Goal: Task Accomplishment & Management: Complete application form

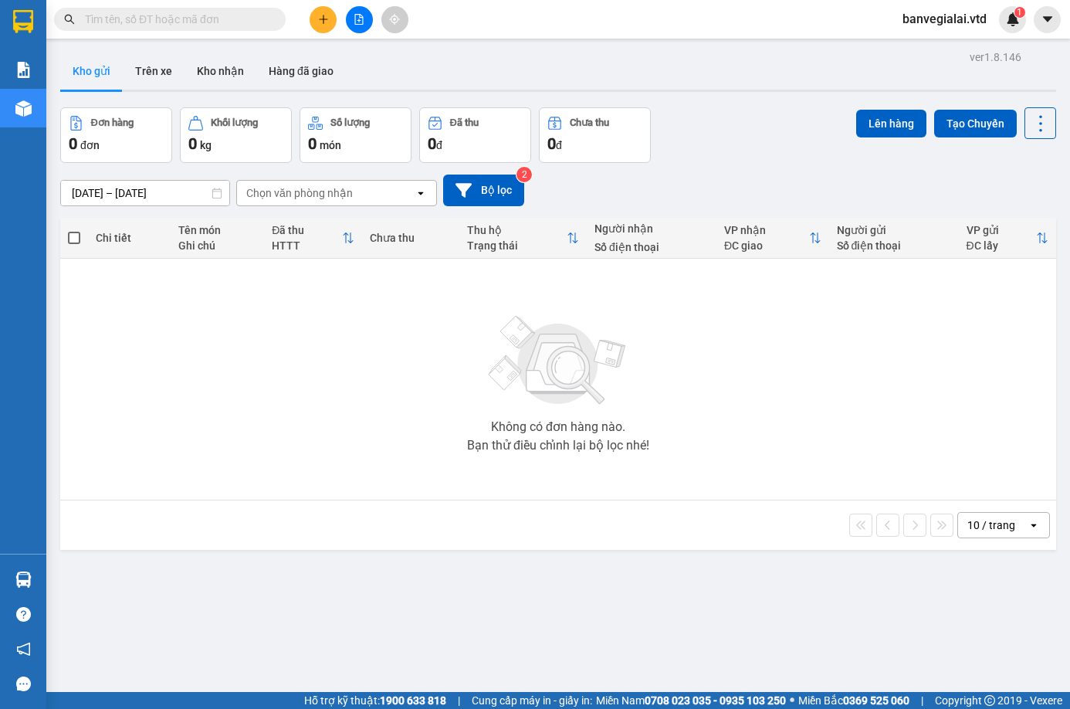
click at [320, 19] on icon "plus" at bounding box center [323, 19] width 8 height 1
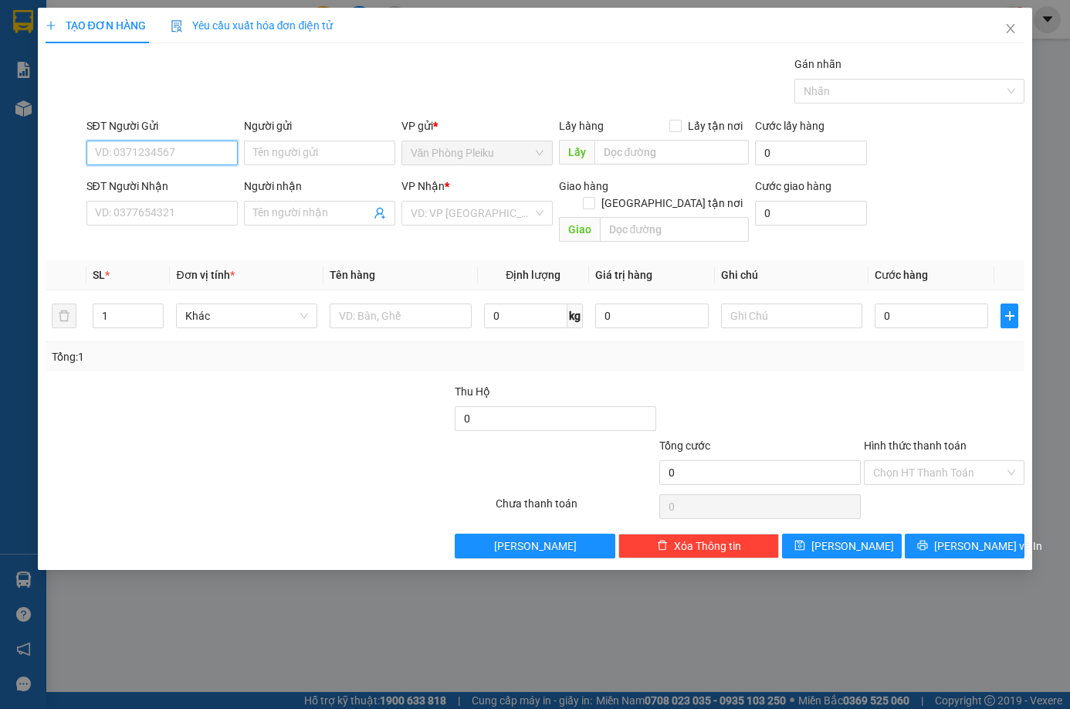
click at [120, 147] on input "SĐT Người Gửi" at bounding box center [161, 152] width 151 height 25
type input "0397449495"
click at [146, 219] on input "SĐT Người Nhận" at bounding box center [161, 213] width 151 height 25
click at [116, 217] on input "SĐT Người Nhận" at bounding box center [161, 213] width 151 height 25
type input "0847288679"
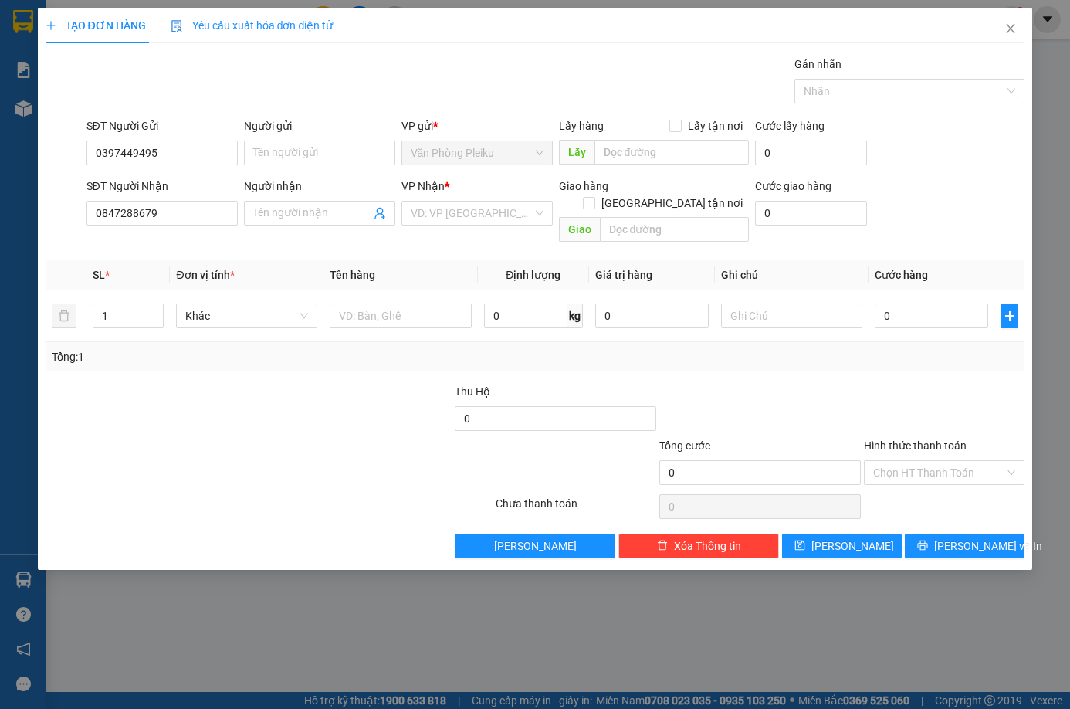
click at [228, 437] on div at bounding box center [187, 464] width 286 height 54
click at [445, 209] on input "search" at bounding box center [472, 212] width 122 height 23
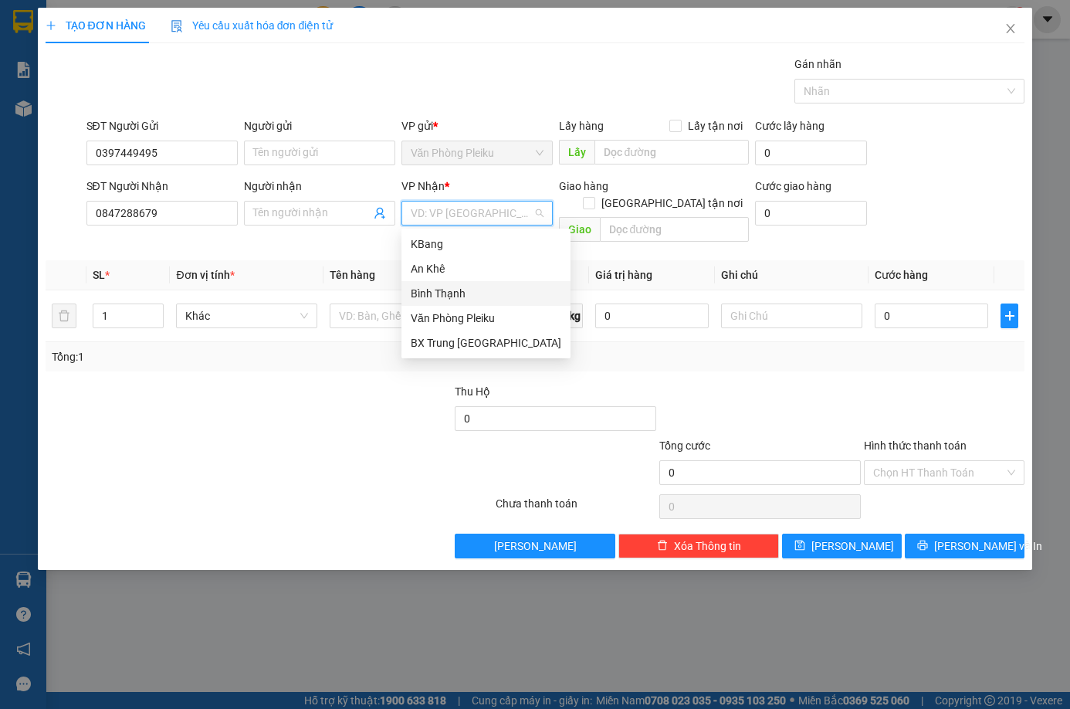
click at [467, 289] on div "Bình Thạnh" at bounding box center [486, 293] width 151 height 17
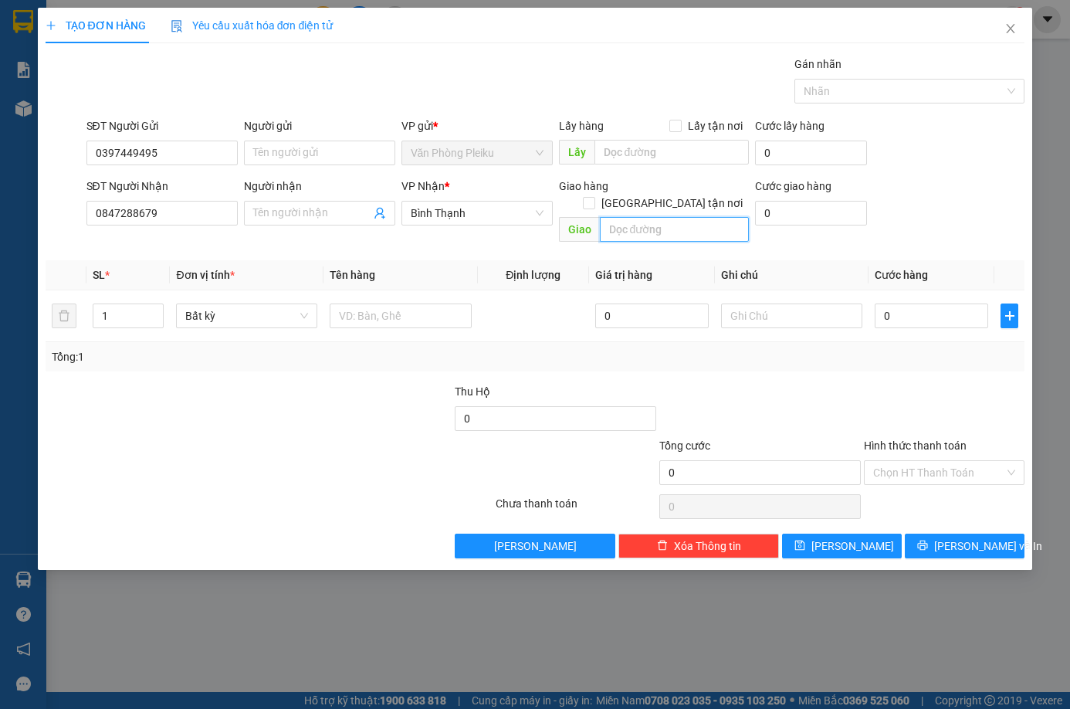
click at [639, 217] on input "text" at bounding box center [675, 229] width 150 height 25
type input "km12 ngã 3 buôn rê daklak"
click at [892, 303] on input "0" at bounding box center [931, 315] width 113 height 25
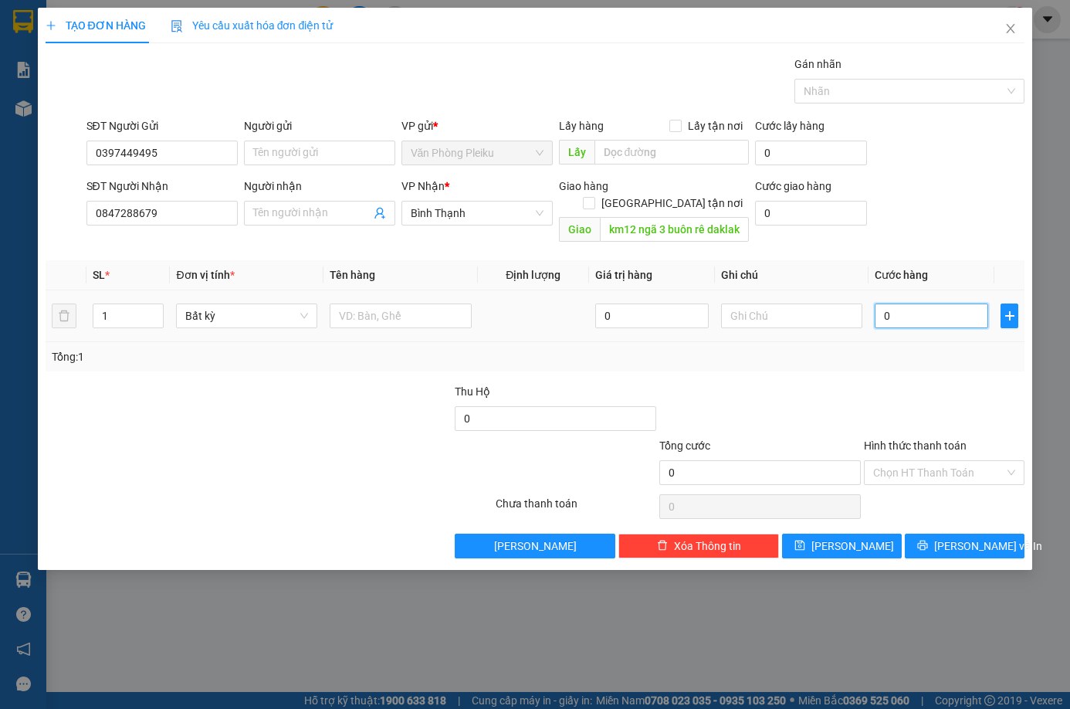
click at [885, 303] on input "0" at bounding box center [931, 315] width 113 height 25
type input "50"
type input "500"
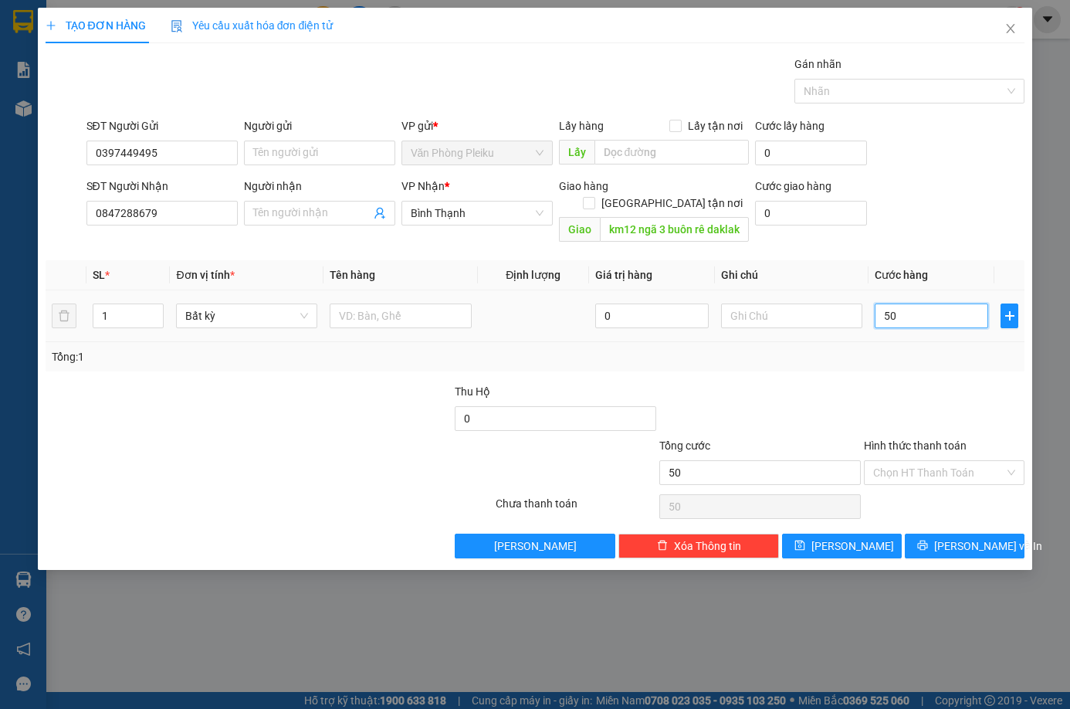
type input "500"
type input "50"
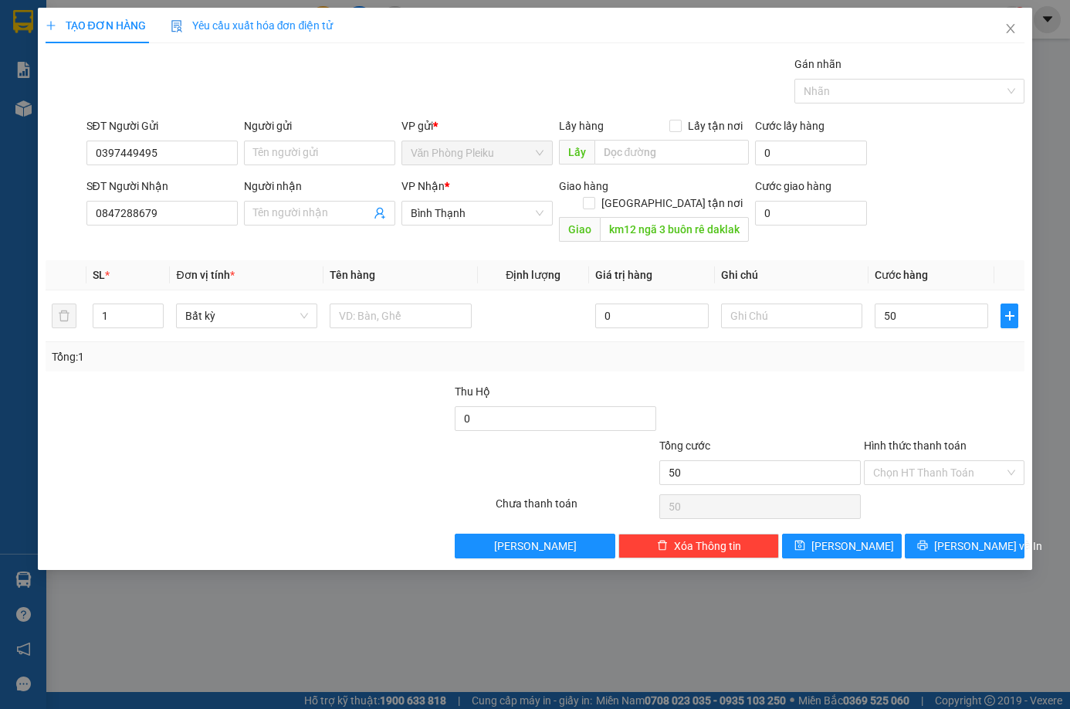
click at [794, 357] on div "Transit Pickup Surcharge Ids Transit Deliver Surcharge Ids Transit Deliver Surc…" at bounding box center [536, 307] width 980 height 503
type input "50.000"
click at [371, 303] on input "text" at bounding box center [400, 315] width 141 height 25
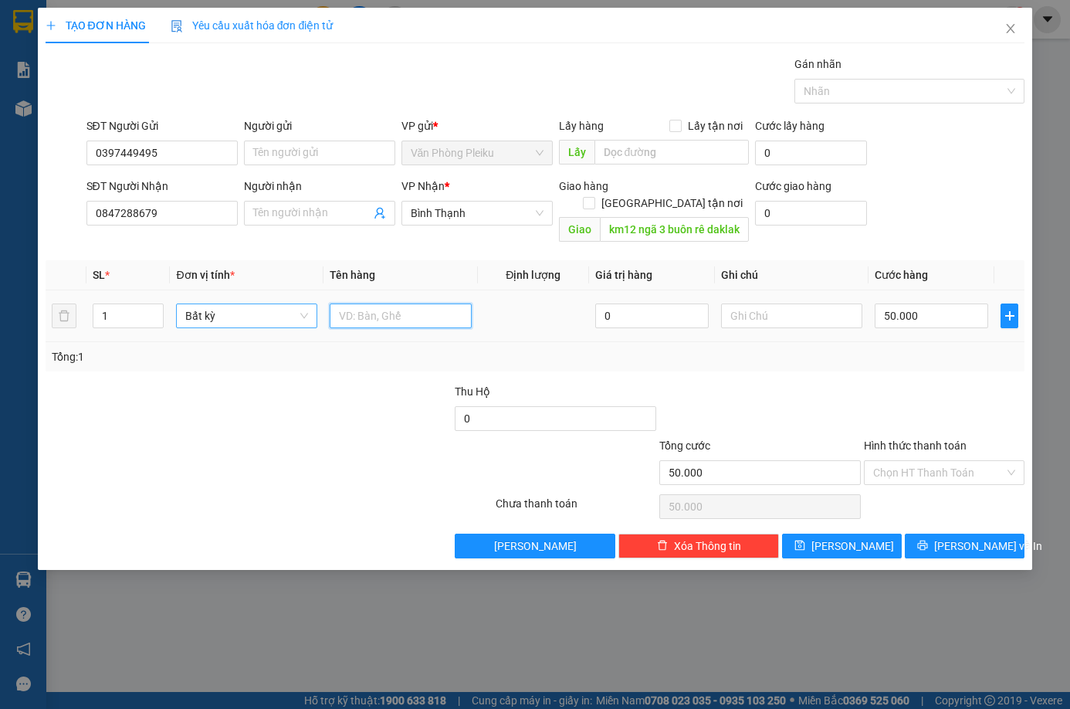
click at [291, 304] on span "Bất kỳ" at bounding box center [246, 315] width 123 height 23
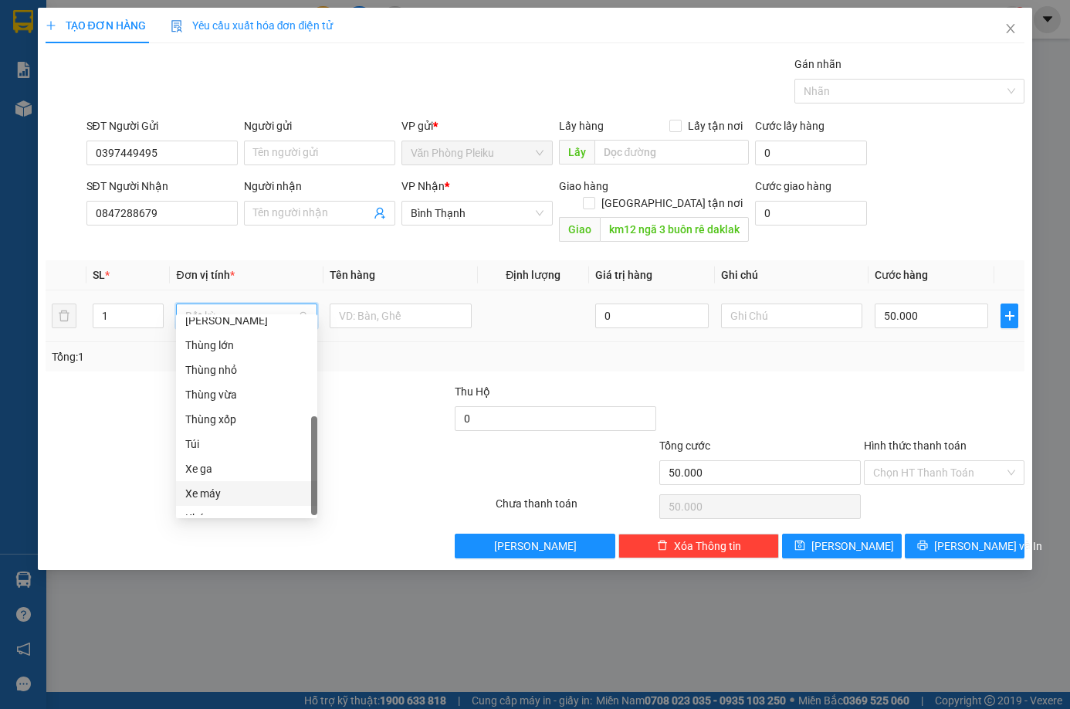
scroll to position [247, 0]
click at [224, 499] on div "Khác" at bounding box center [246, 502] width 123 height 17
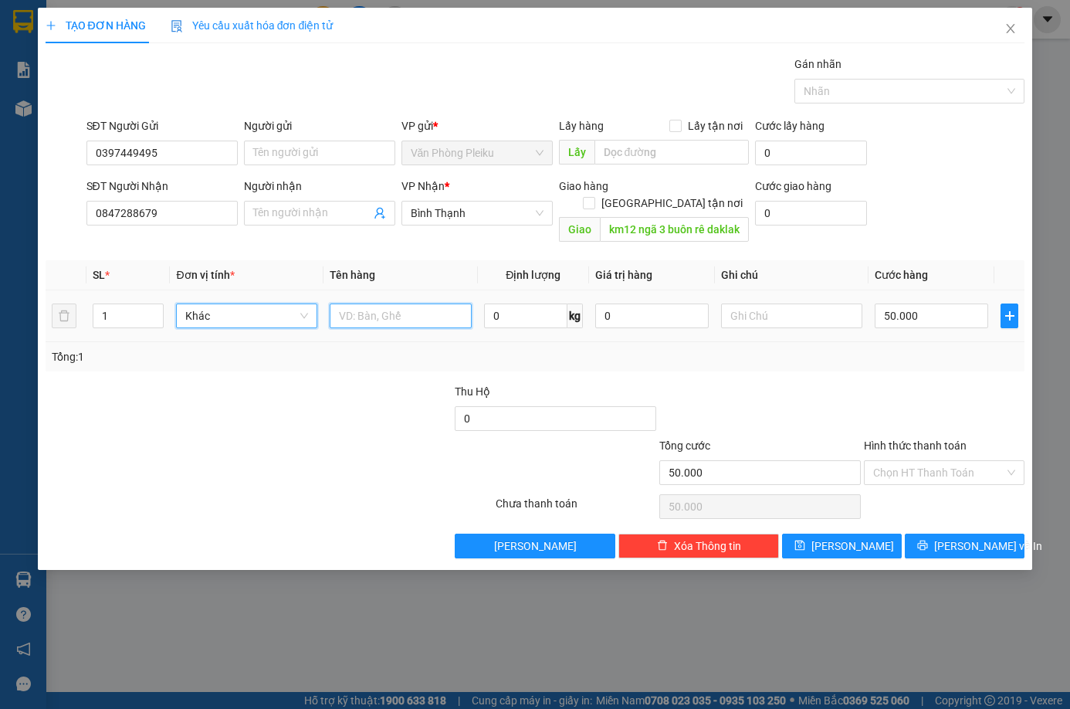
click at [351, 303] on input "text" at bounding box center [400, 315] width 141 height 25
type input "chim"
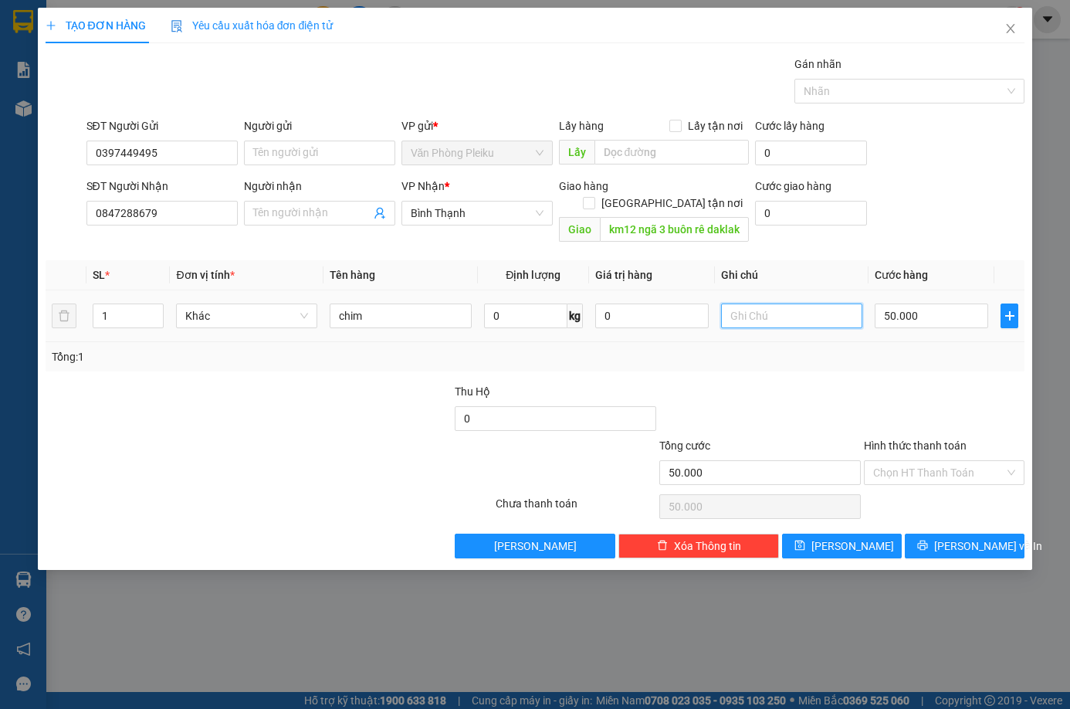
click at [757, 303] on input "text" at bounding box center [791, 315] width 141 height 25
click at [922, 461] on input "Hình thức thanh toán" at bounding box center [938, 472] width 131 height 23
click at [907, 461] on input "Hình thức thanh toán" at bounding box center [938, 472] width 131 height 23
click at [831, 396] on div at bounding box center [760, 410] width 205 height 54
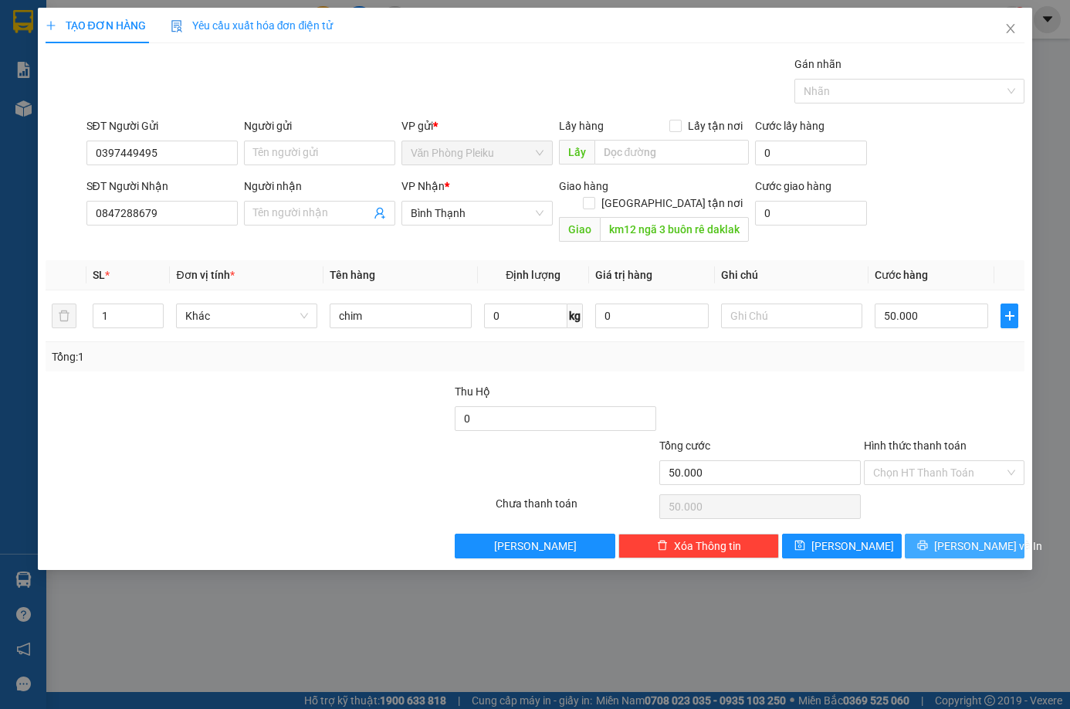
click at [948, 533] on button "[PERSON_NAME] và In" at bounding box center [965, 545] width 120 height 25
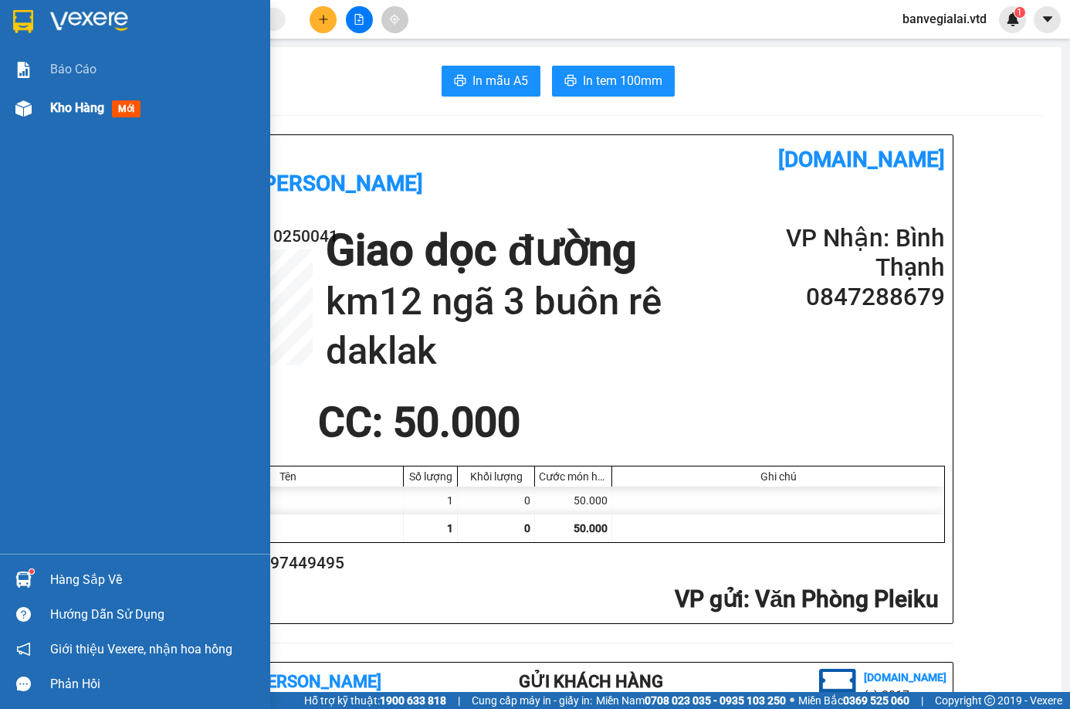
click at [67, 103] on span "Kho hàng" at bounding box center [77, 107] width 54 height 15
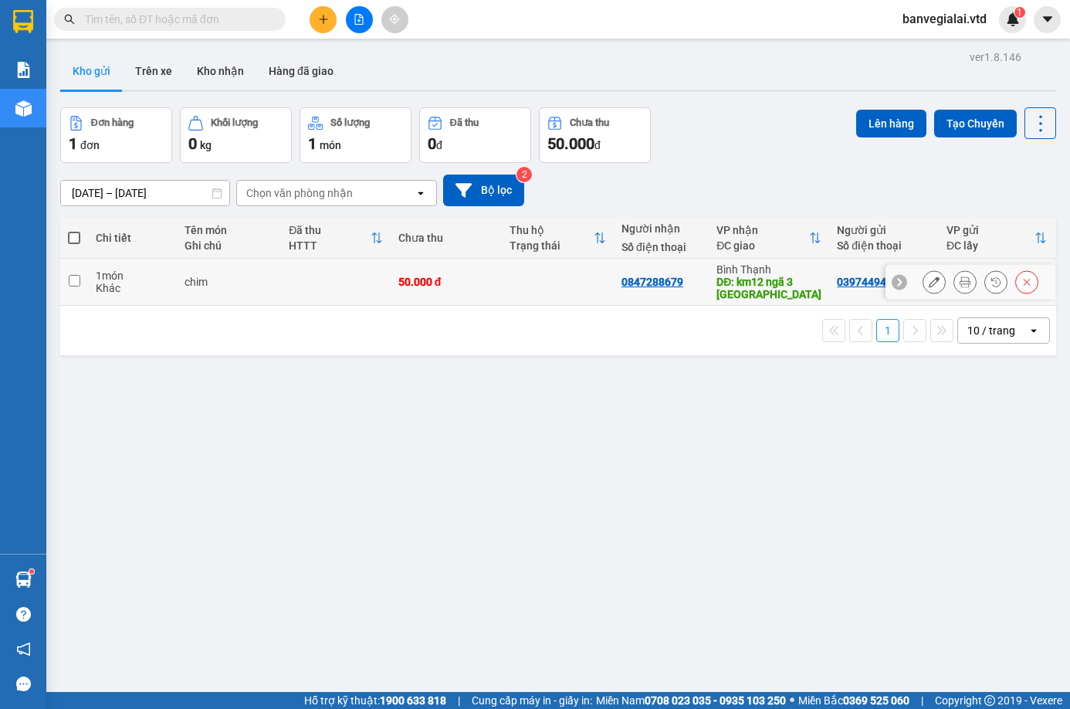
click at [1021, 276] on button at bounding box center [1027, 282] width 22 height 27
click at [748, 547] on div "ver 1.8.146 Kho gửi Trên xe Kho nhận Hàng đã giao Đơn hàng 1 đơn Khối lượng 0 k…" at bounding box center [558, 400] width 1008 height 709
click at [1030, 276] on div at bounding box center [970, 282] width 170 height 35
click at [1023, 285] on button at bounding box center [1027, 282] width 22 height 27
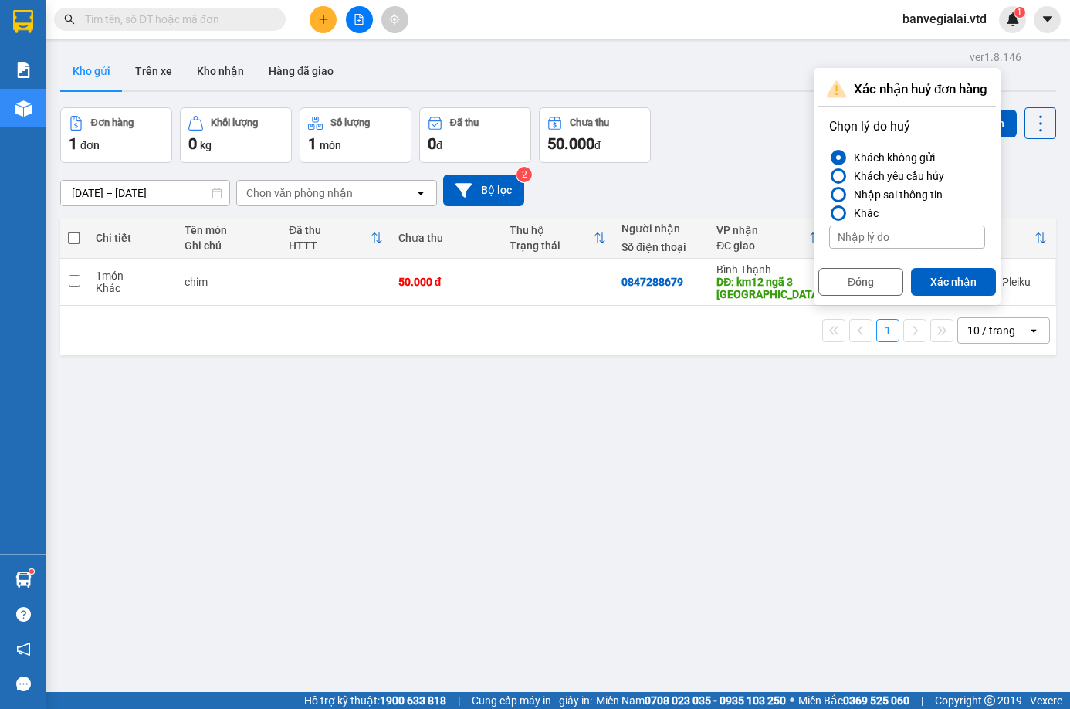
click at [533, 435] on div "ver 1.8.146 Kho gửi Trên xe Kho nhận Hàng đã giao Đơn hàng 1 đơn Khối lượng 0 k…" at bounding box center [558, 400] width 1008 height 709
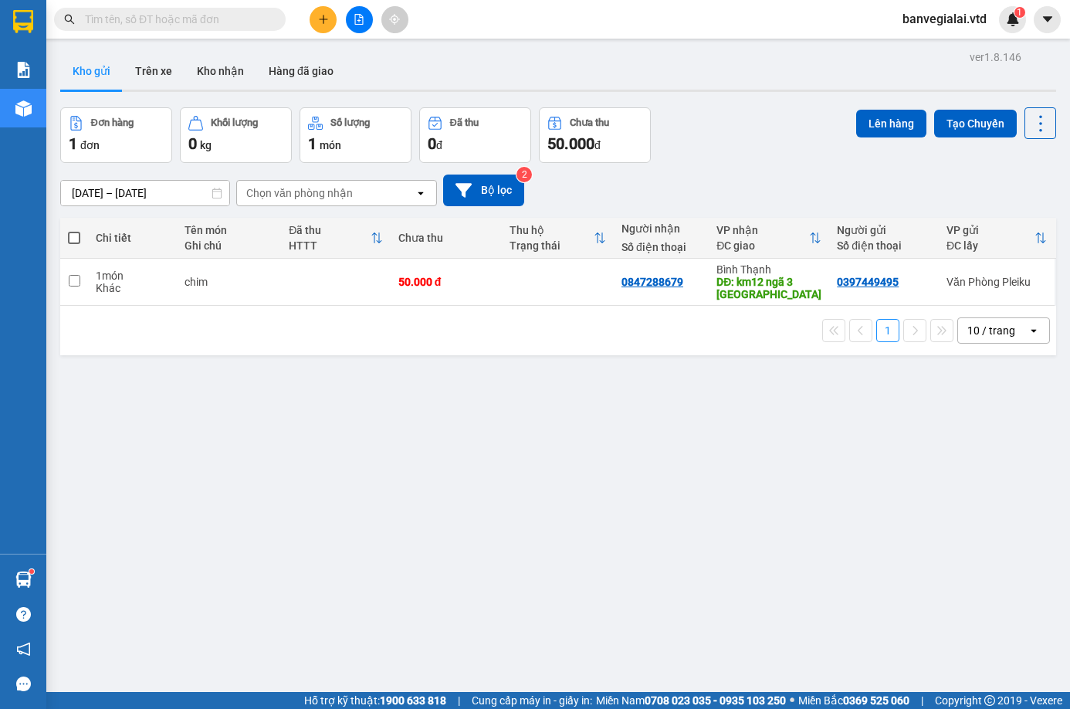
click at [744, 115] on div "Đơn hàng 1 đơn Khối lượng 0 kg Số lượng 1 món Đã thu 0 đ Chưa thu 50.000 đ Lên …" at bounding box center [558, 135] width 996 height 56
click at [929, 283] on button at bounding box center [934, 282] width 22 height 27
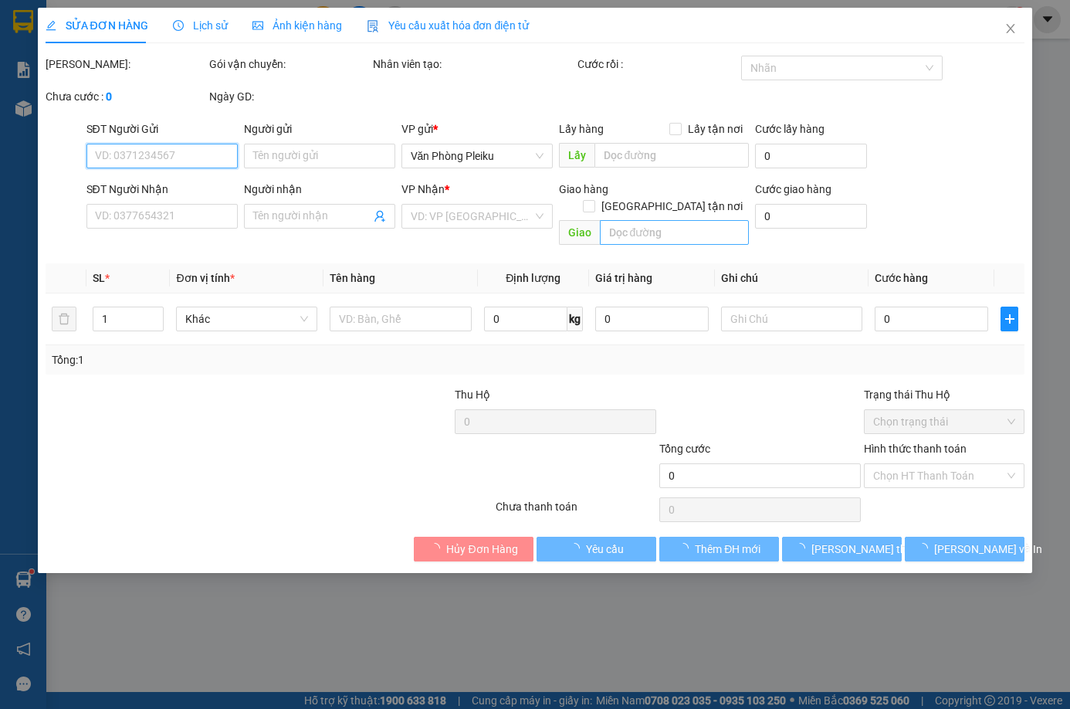
type input "0397449495"
type input "0847288679"
type input "km12 ngã 3 buôn rê daklak"
type input "50.000"
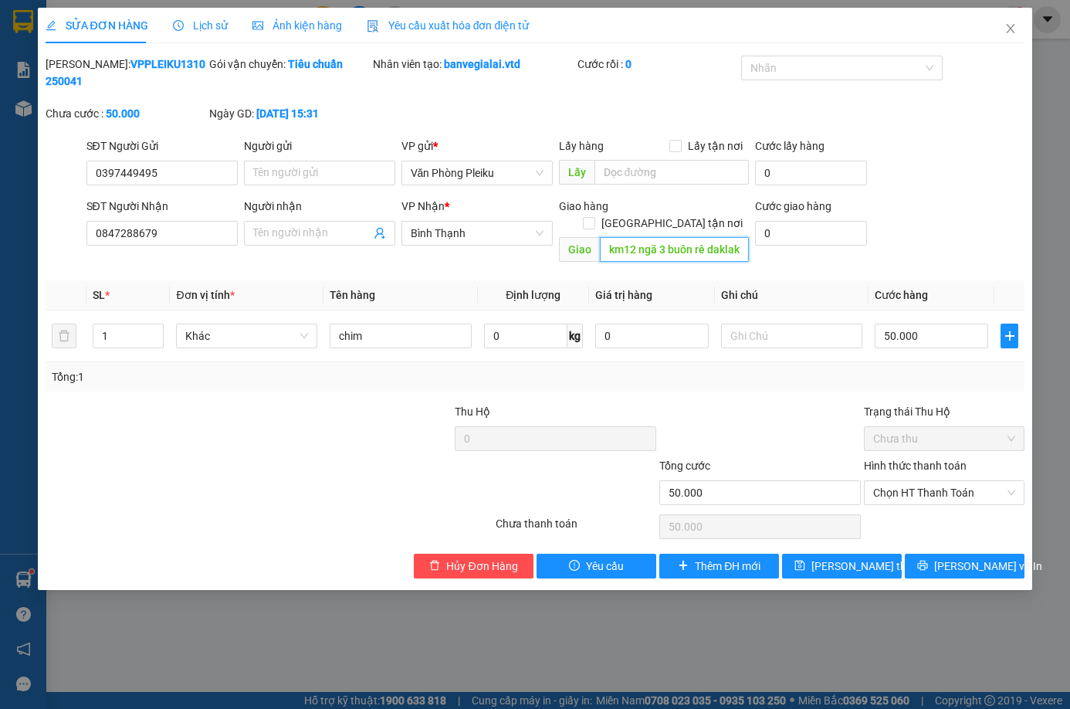
click at [706, 237] on input "km12 ngã 3 buôn rê daklak" at bounding box center [675, 249] width 150 height 25
click at [708, 237] on input "km12 ngã 3 buôn rê daklak" at bounding box center [675, 249] width 150 height 25
type input "km12 ngã 3 [GEOGRAPHIC_DATA], xã [GEOGRAPHIC_DATA]"
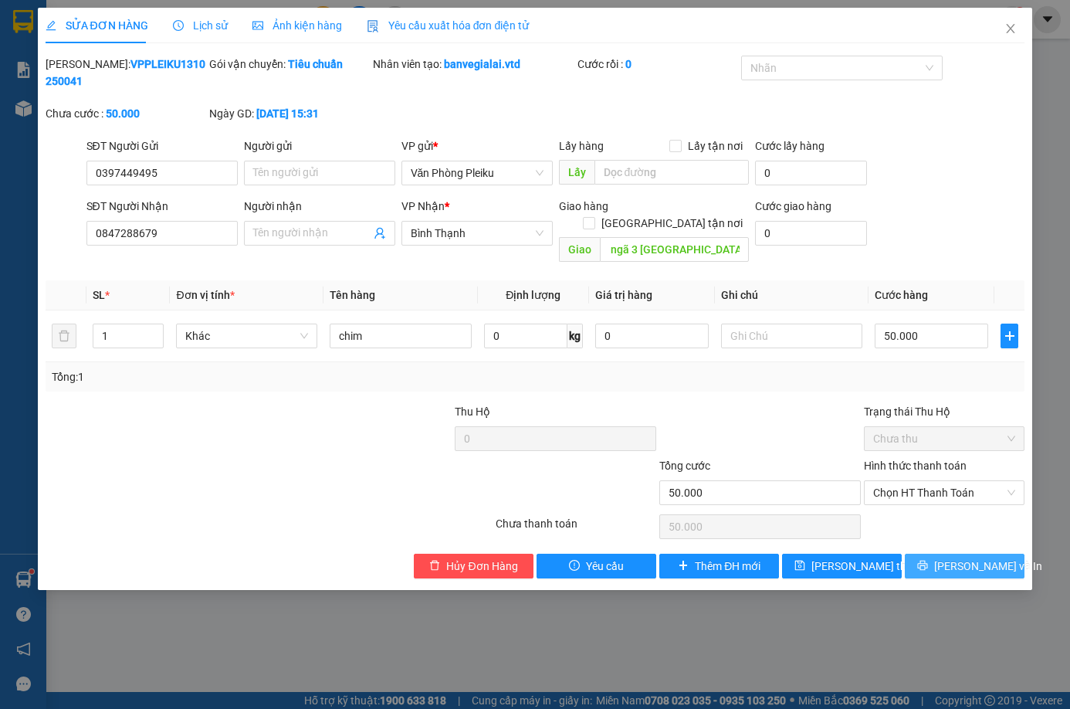
click at [966, 557] on span "[PERSON_NAME] và In" at bounding box center [988, 565] width 108 height 17
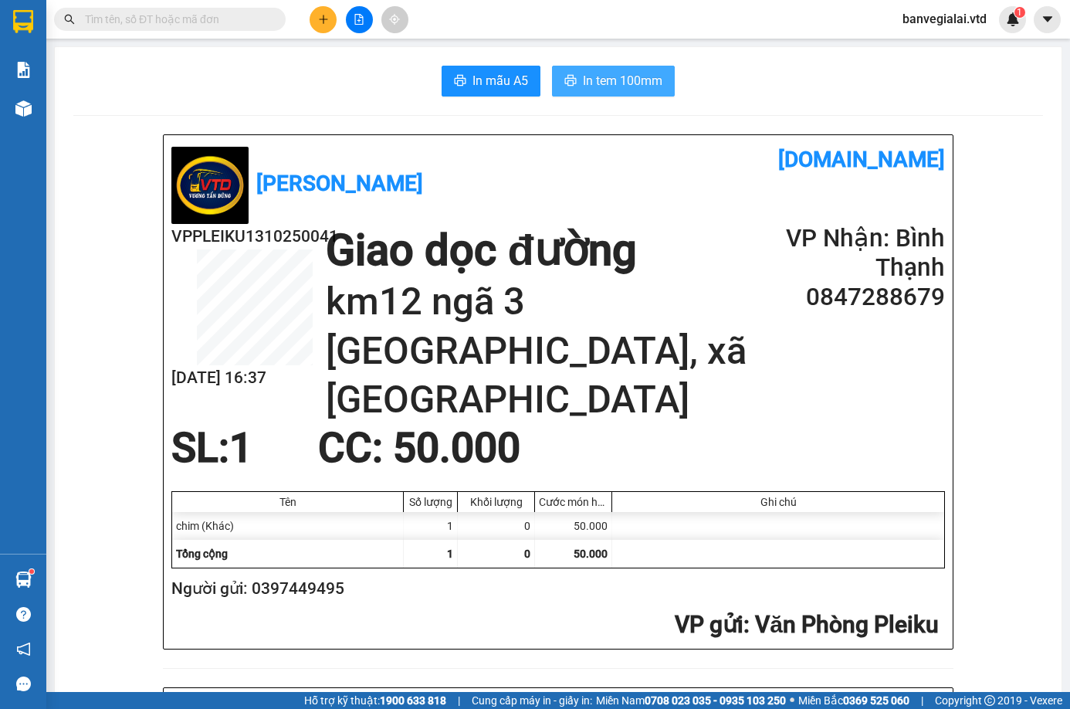
click at [583, 80] on span "In tem 100mm" at bounding box center [623, 80] width 80 height 19
click at [568, 80] on icon "printer" at bounding box center [570, 80] width 12 height 12
